Goal: Browse casually: Explore the website without a specific task or goal

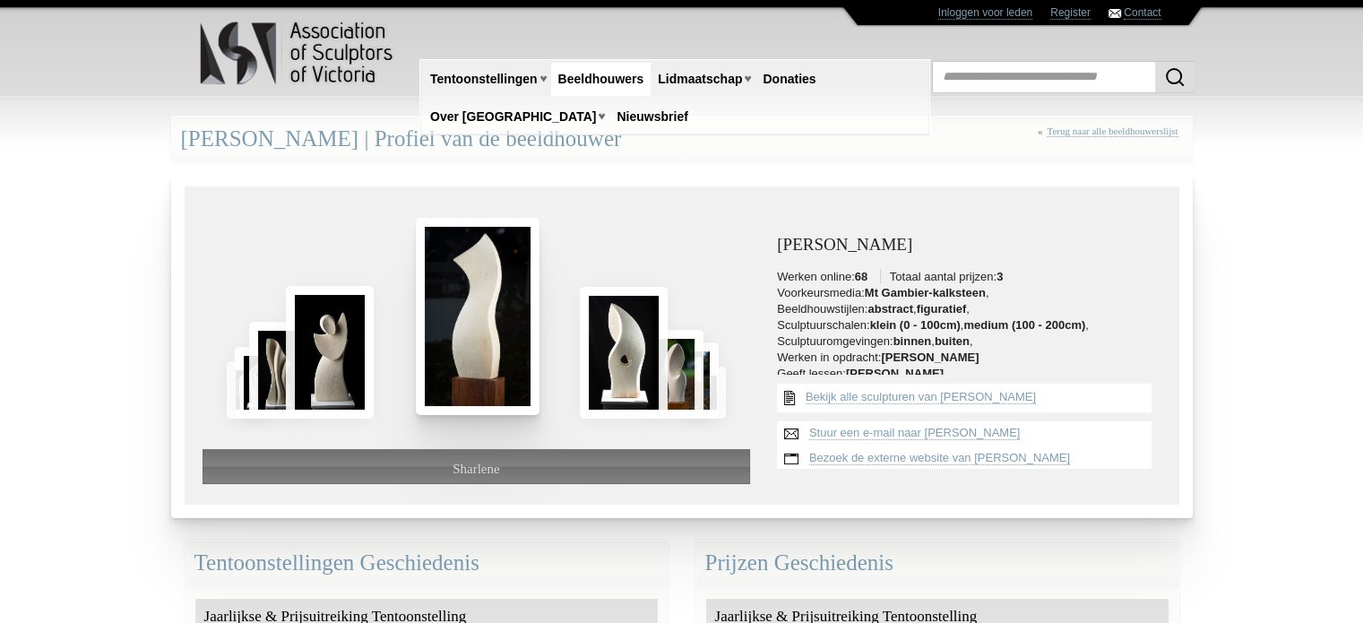
click at [460, 314] on img at bounding box center [478, 316] width 124 height 197
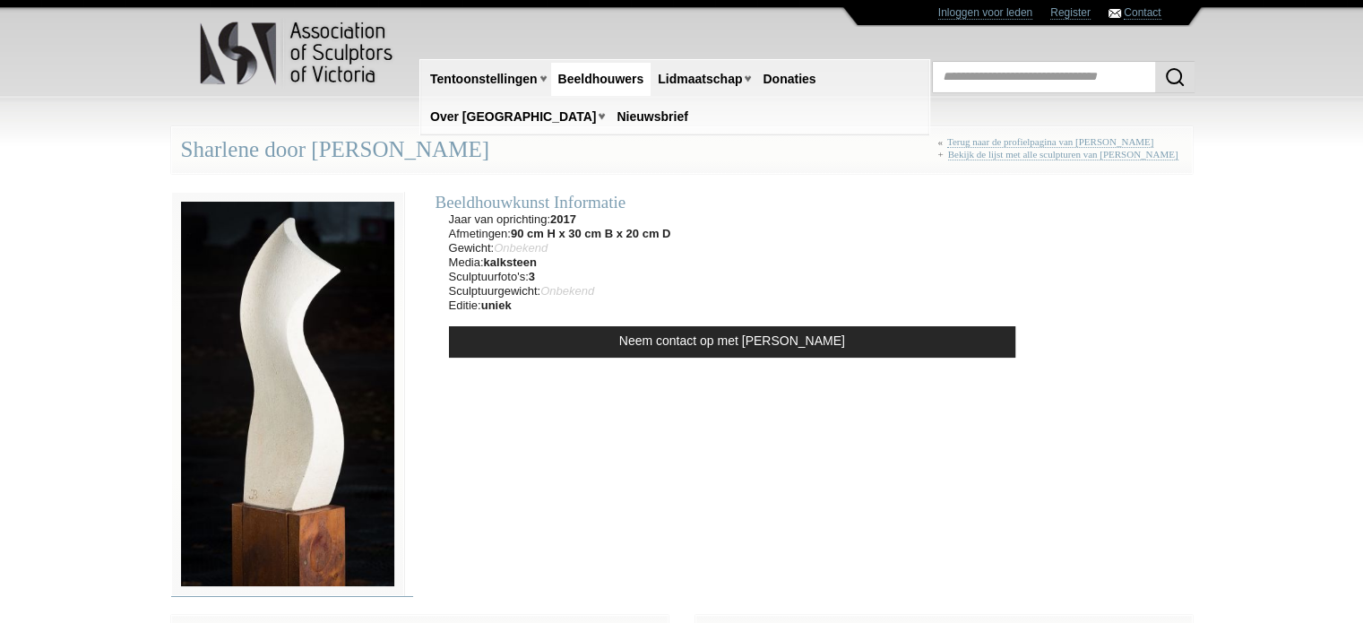
click at [336, 328] on img at bounding box center [287, 394] width 233 height 405
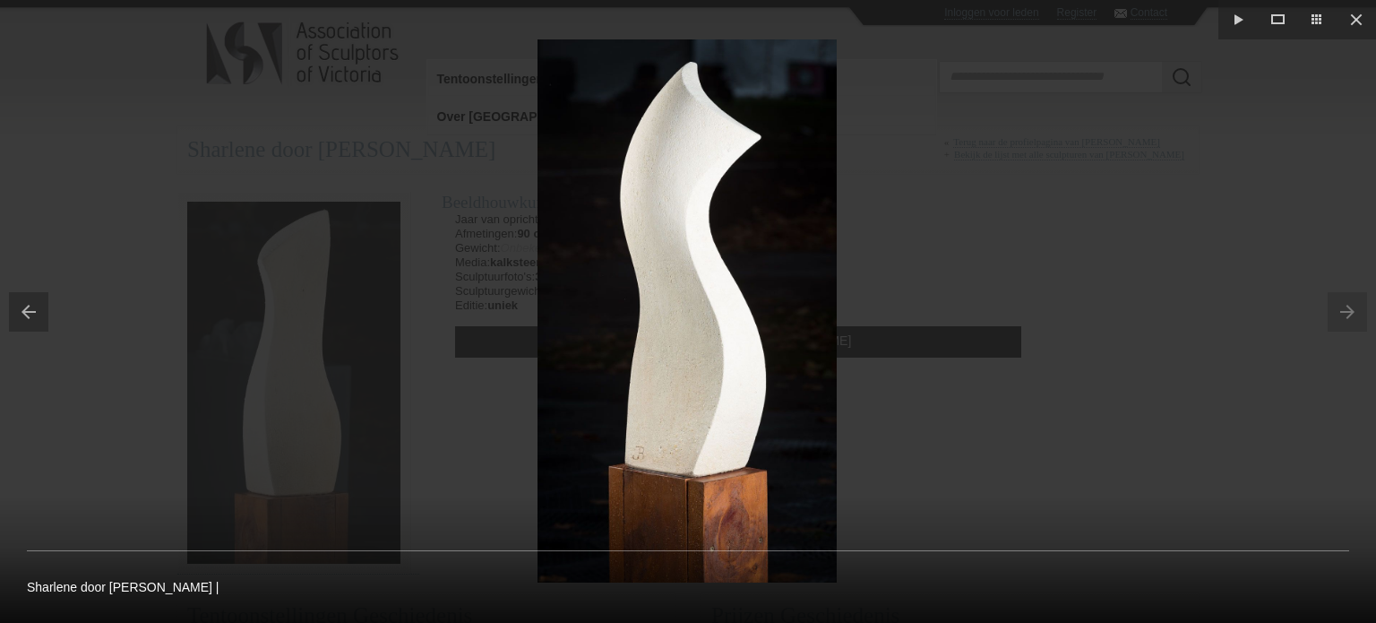
click at [348, 291] on div at bounding box center [688, 311] width 1376 height 623
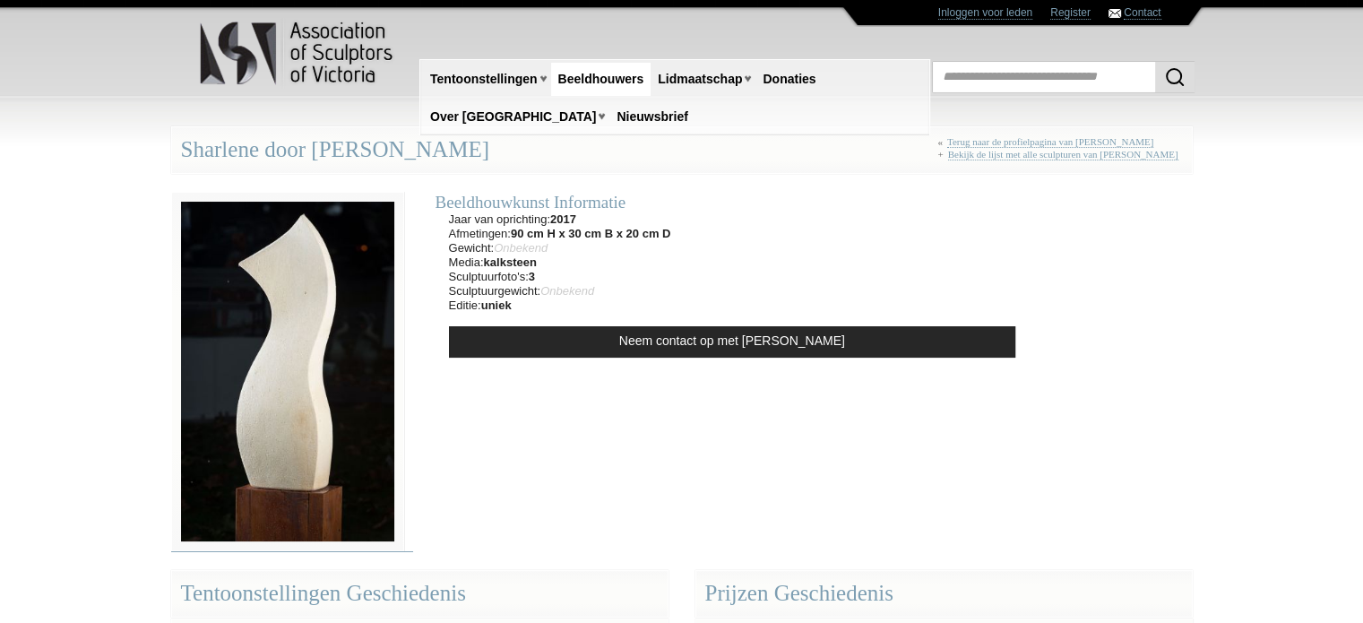
click at [348, 291] on img at bounding box center [287, 371] width 233 height 359
